Goal: Ask a question

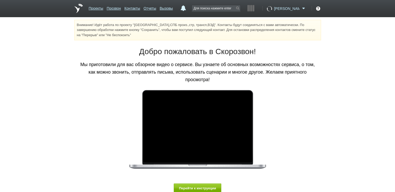
click at [303, 8] on span at bounding box center [303, 8] width 6 height 5
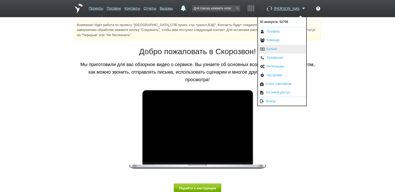
click at [280, 47] on link "Баланс" at bounding box center [282, 49] width 48 height 9
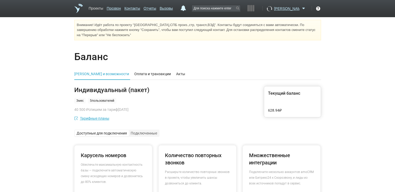
click at [98, 6] on link "Проекты" at bounding box center [96, 8] width 15 height 8
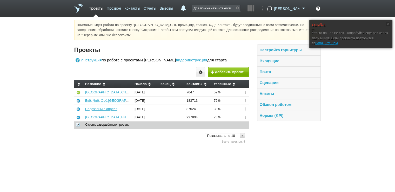
click at [303, 9] on span at bounding box center [303, 8] width 6 height 5
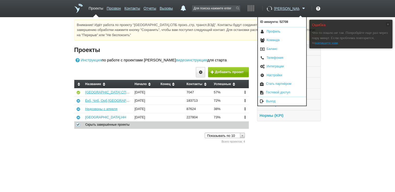
click at [87, 117] on link "[GEOGRAPHIC_DATA],НН" at bounding box center [105, 117] width 41 height 4
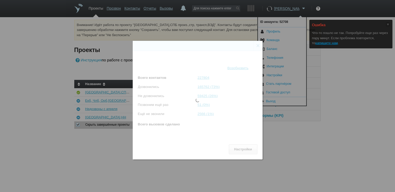
click at [257, 44] on div "Состояние проекта × СПБ,НН Статус Приостановлен Возобновить Всего контактов 227…" at bounding box center [197, 98] width 395 height 196
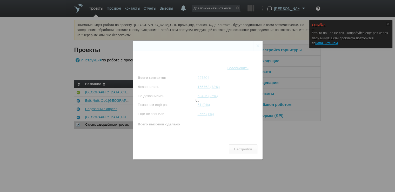
click at [104, 156] on div "Состояние проекта × СПБ,НН Статус Приостановлен Возобновить Всего контактов 227…" at bounding box center [197, 98] width 395 height 196
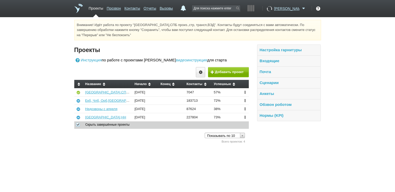
click at [93, 115] on td "[GEOGRAPHIC_DATA],НН" at bounding box center [107, 117] width 49 height 8
click at [89, 117] on link "[GEOGRAPHIC_DATA],НН" at bounding box center [105, 117] width 41 height 4
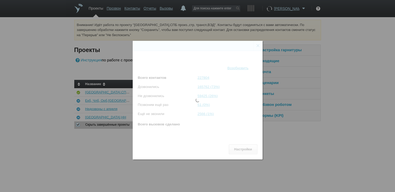
click at [52, 164] on div "Состояние проекта × [GEOGRAPHIC_DATA],НН Статус Приостановлен Возобновить Всего…" at bounding box center [197, 98] width 395 height 196
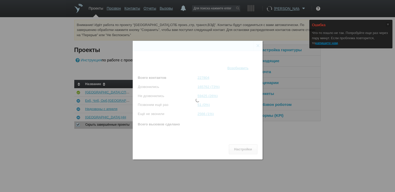
click at [256, 45] on div "Состояние проекта × [GEOGRAPHIC_DATA],НН Статус Приостановлен Возобновить Всего…" at bounding box center [197, 98] width 395 height 196
click at [318, 135] on div "Состояние проекта × СПБ,НН Статус Приостановлен Возобновить Всего контактов 227…" at bounding box center [197, 98] width 395 height 196
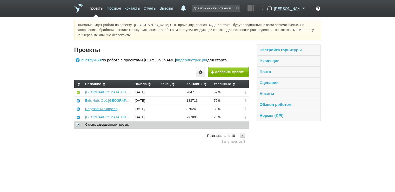
click at [316, 23] on div "Внимание! Идёт работа по проекту "[GEOGRAPHIC_DATA],СПБ произ.,стр, трансп,ВЭД"…" at bounding box center [197, 30] width 247 height 21
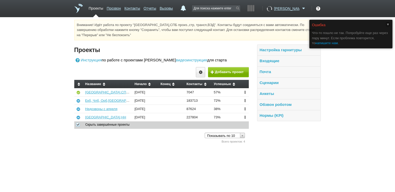
click at [321, 42] on link "напишите нам" at bounding box center [326, 43] width 22 height 4
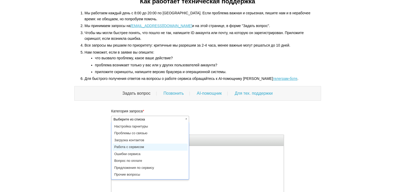
scroll to position [0, 1]
select select "Работа с сервисом"
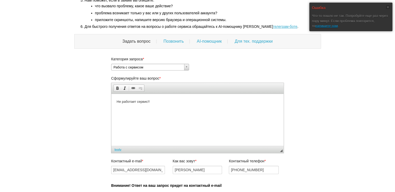
scroll to position [123, 0]
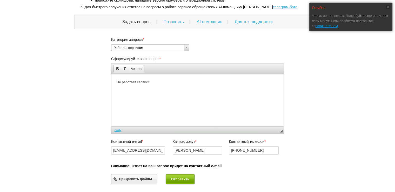
click at [176, 178] on button "Отправить" at bounding box center [180, 179] width 29 height 10
select select
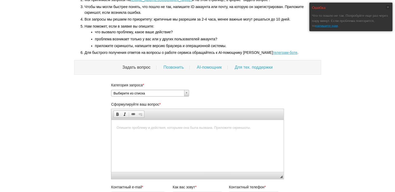
scroll to position [0, 0]
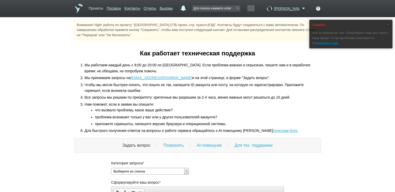
click at [99, 8] on link "Проекты" at bounding box center [96, 8] width 15 height 8
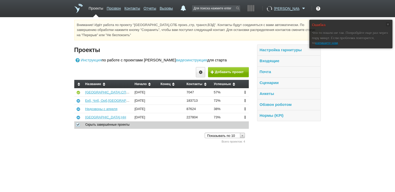
click at [94, 119] on td "[GEOGRAPHIC_DATA],НН" at bounding box center [107, 117] width 49 height 8
click at [92, 117] on link "[GEOGRAPHIC_DATA],НН" at bounding box center [105, 117] width 41 height 4
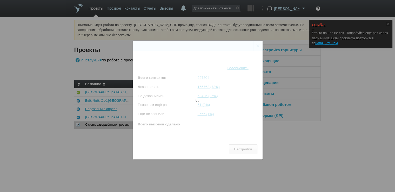
click at [29, 65] on div "Состояние проекта × СПБ,НН Статус Приостановлен Возобновить Всего контактов 227…" at bounding box center [197, 98] width 395 height 196
click at [257, 46] on div "Состояние проекта × СПБ,НН Статус Приостановлен Возобновить Всего контактов 227…" at bounding box center [197, 98] width 395 height 196
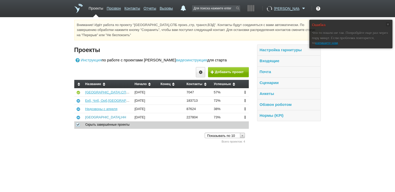
click at [92, 116] on link "[GEOGRAPHIC_DATA],НН" at bounding box center [105, 117] width 41 height 4
